Goal: Information Seeking & Learning: Check status

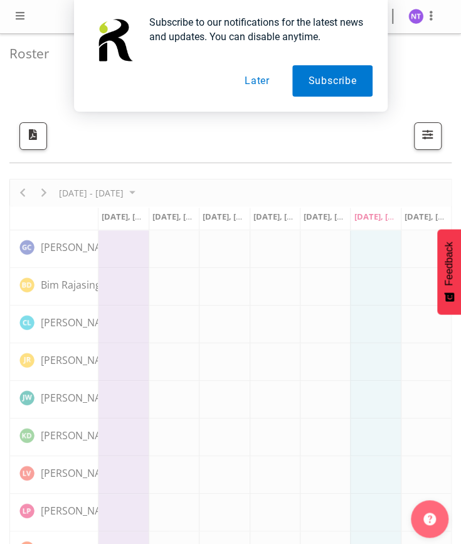
click at [267, 88] on button "Later" at bounding box center [257, 80] width 57 height 31
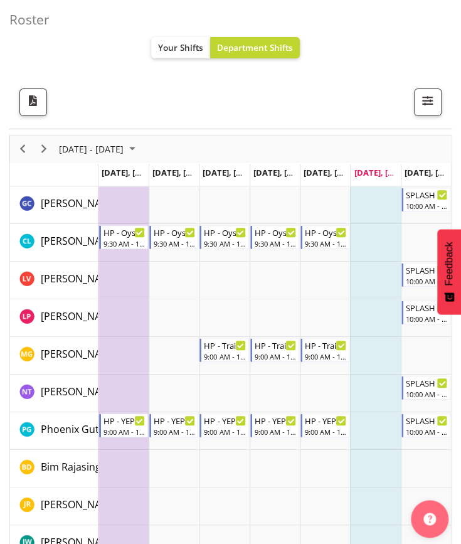
scroll to position [34, 0]
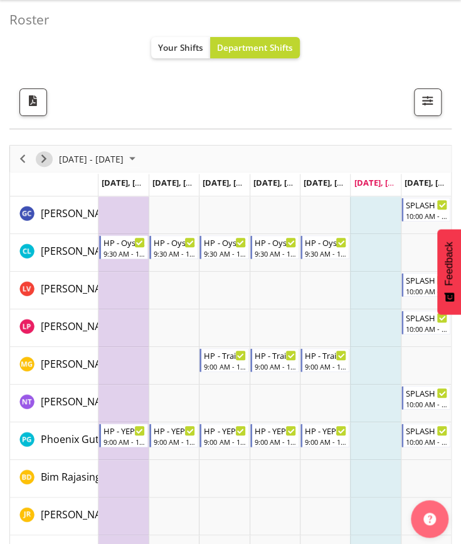
click at [40, 156] on span "Next" at bounding box center [43, 159] width 15 height 16
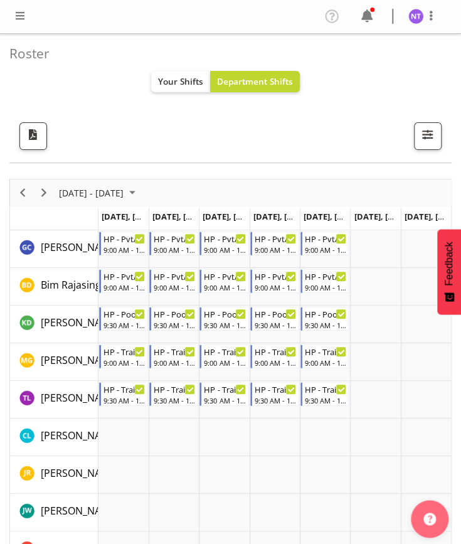
drag, startPoint x: 117, startPoint y: 333, endPoint x: 122, endPoint y: 320, distance: 14.3
click at [117, 333] on td "Timeline Week of October 4, 2025" at bounding box center [124, 325] width 50 height 38
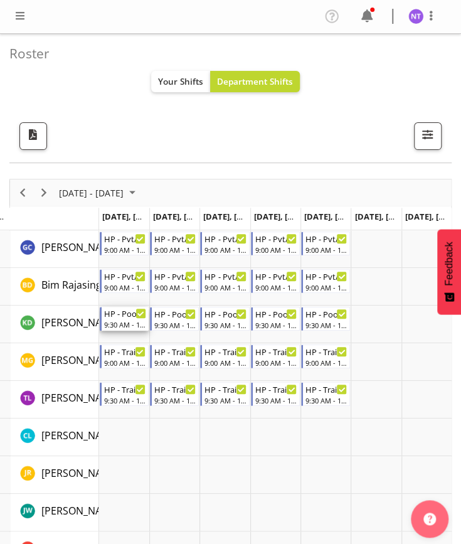
click at [122, 320] on div "9:30 AM - 12:00 PM" at bounding box center [125, 325] width 42 height 10
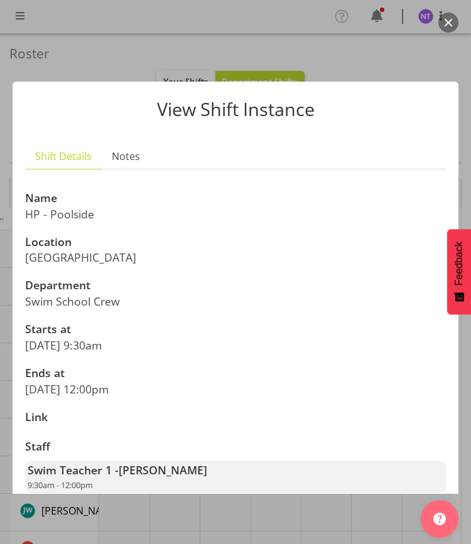
click at [452, 22] on button "button" at bounding box center [448, 23] width 20 height 20
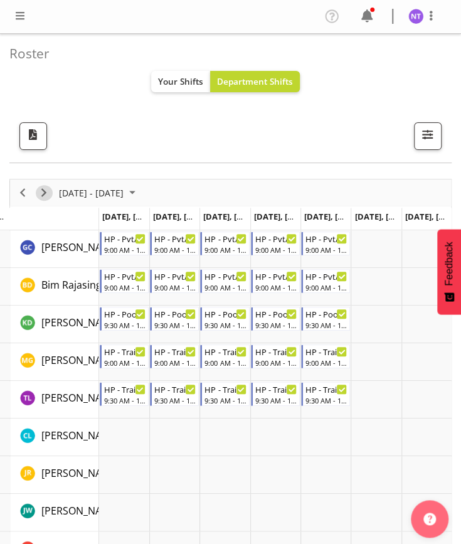
click at [45, 191] on span "Next" at bounding box center [43, 193] width 15 height 16
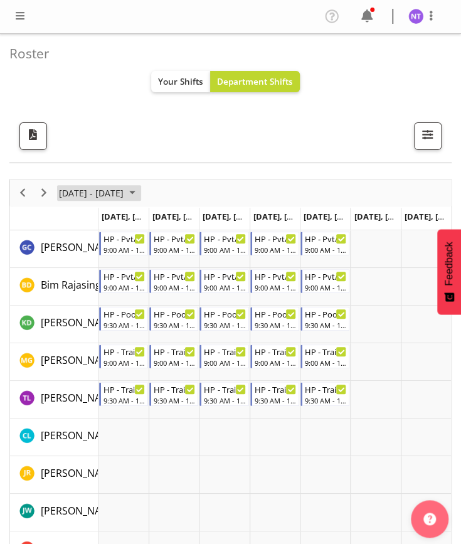
click at [140, 195] on span "October 2025" at bounding box center [132, 193] width 15 height 16
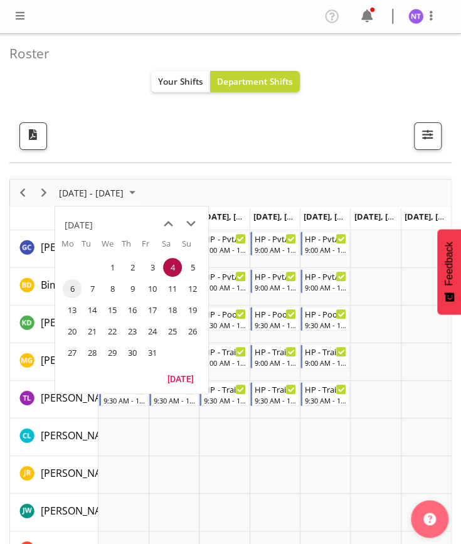
click at [71, 289] on span "6" at bounding box center [72, 288] width 19 height 19
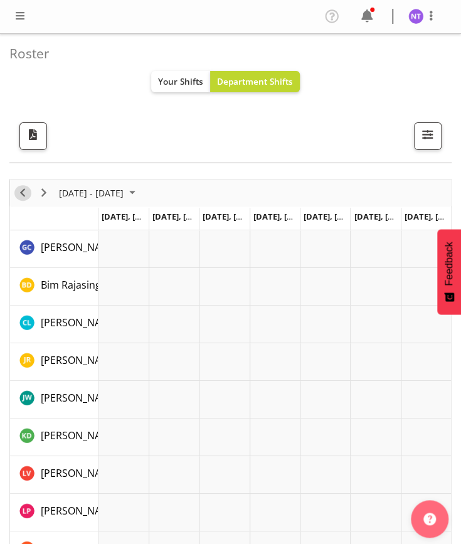
click at [29, 197] on div "previous period" at bounding box center [22, 193] width 21 height 26
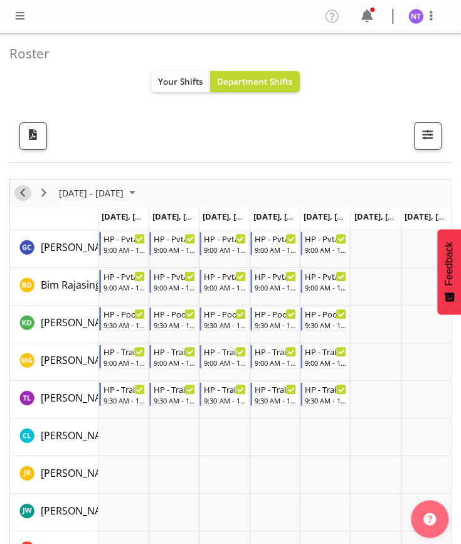
click at [23, 193] on span "Previous" at bounding box center [22, 193] width 15 height 16
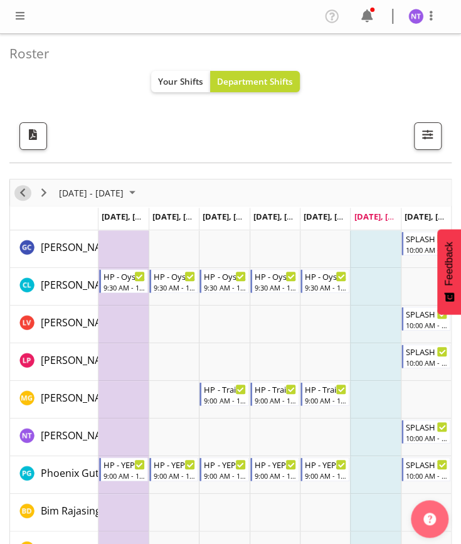
click at [24, 194] on span "Previous" at bounding box center [22, 193] width 15 height 16
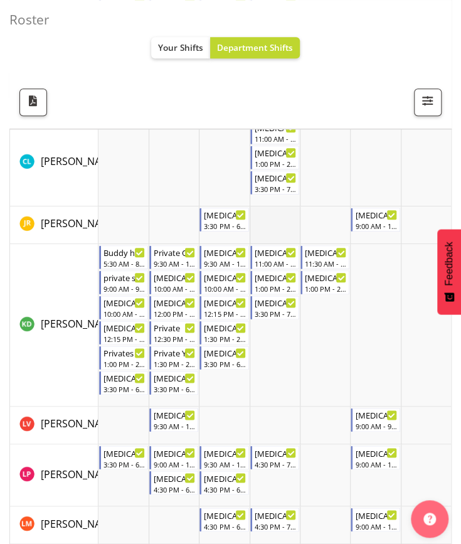
scroll to position [251, 0]
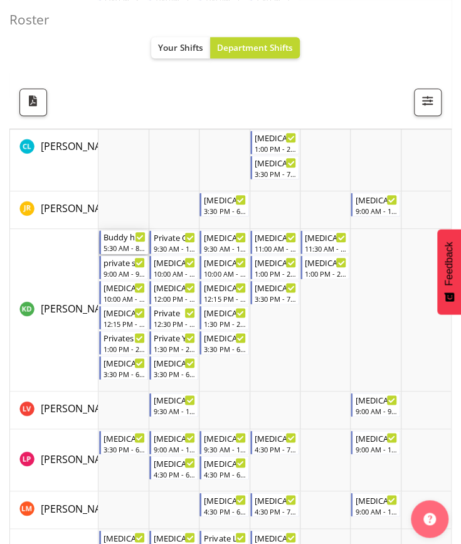
click at [107, 242] on div "Buddy hours 5:30 AM - 8:30 AM" at bounding box center [125, 242] width 42 height 24
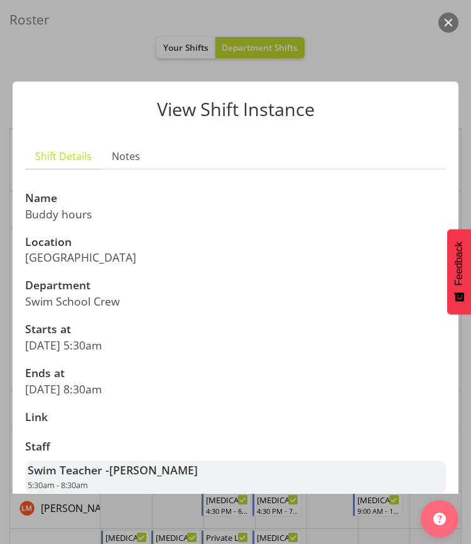
drag, startPoint x: 445, startPoint y: 19, endPoint x: 419, endPoint y: 74, distance: 60.4
click at [445, 20] on button "button" at bounding box center [448, 23] width 20 height 20
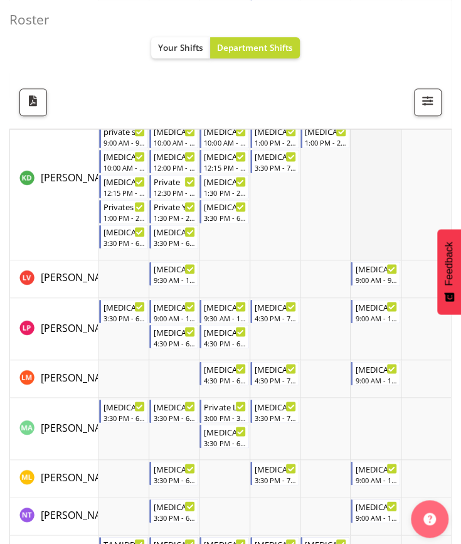
scroll to position [357, 0]
